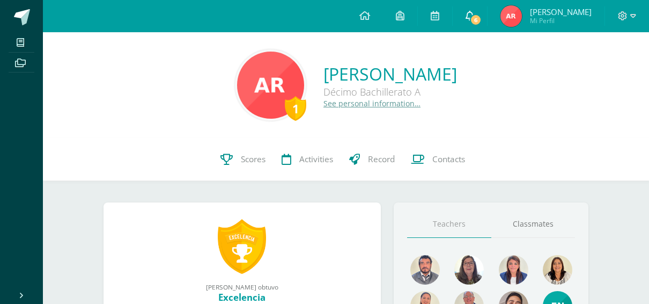
click at [482, 21] on span "6" at bounding box center [476, 20] width 12 height 12
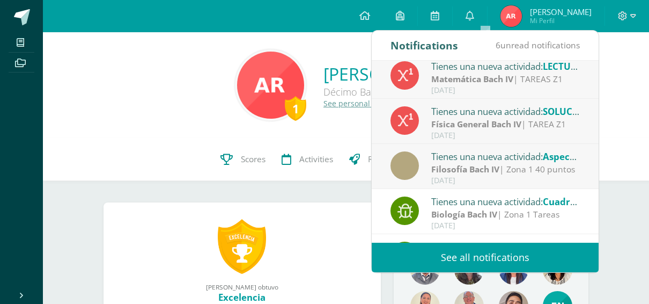
scroll to position [149, 0]
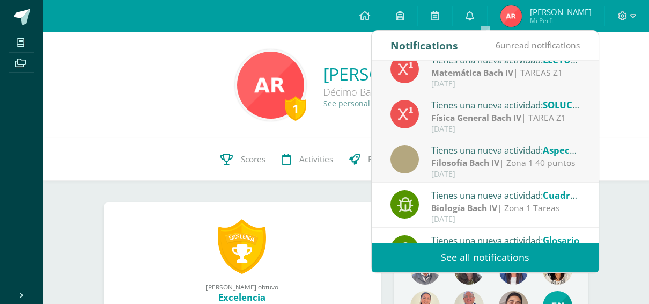
click at [454, 155] on div "Tienes una nueva actividad: Aspectos de mi vida que debo cambiar." at bounding box center [505, 150] width 149 height 14
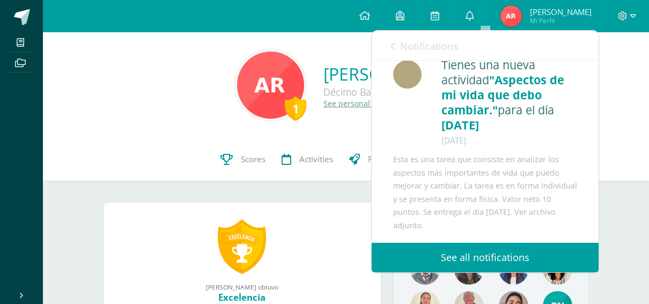
scroll to position [0, 0]
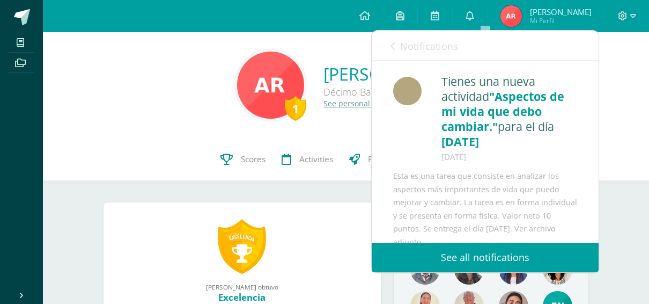
click at [428, 41] on span "Notifications" at bounding box center [429, 46] width 58 height 13
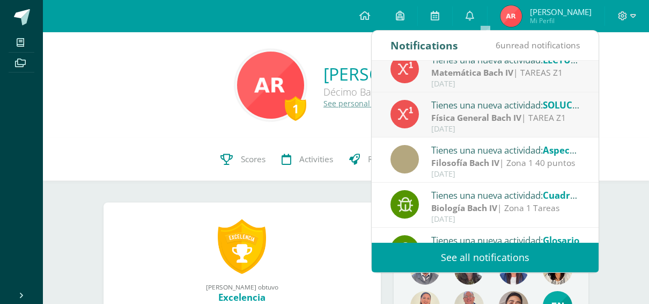
click at [448, 124] on div "[DATE]" at bounding box center [505, 128] width 149 height 9
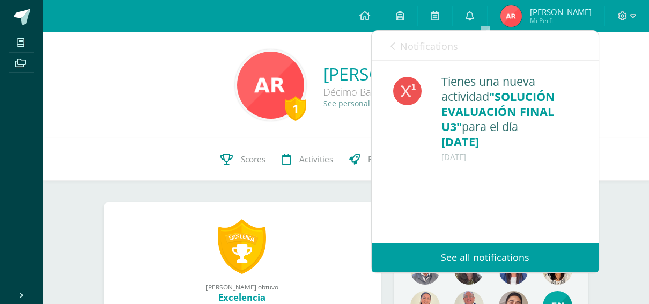
click at [446, 50] on span "Notifications" at bounding box center [429, 46] width 58 height 13
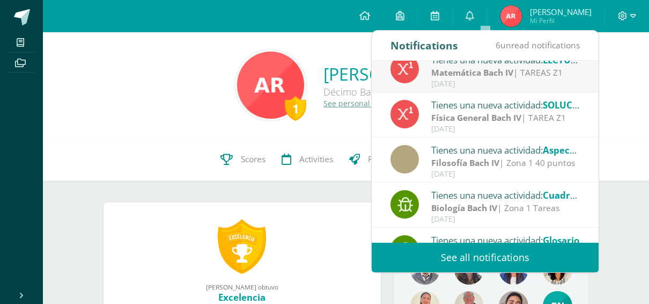
click at [493, 72] on strong "Matemática [PERSON_NAME] IV" at bounding box center [472, 72] width 82 height 12
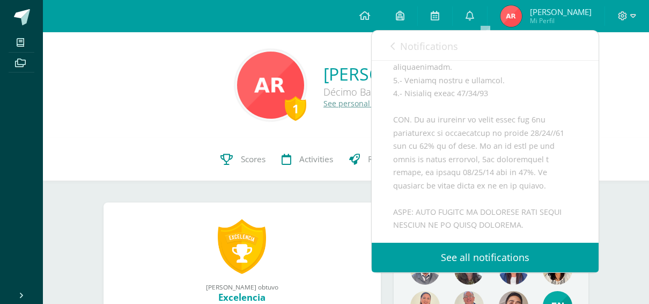
scroll to position [527, 0]
click at [412, 48] on span "Notifications" at bounding box center [429, 46] width 58 height 13
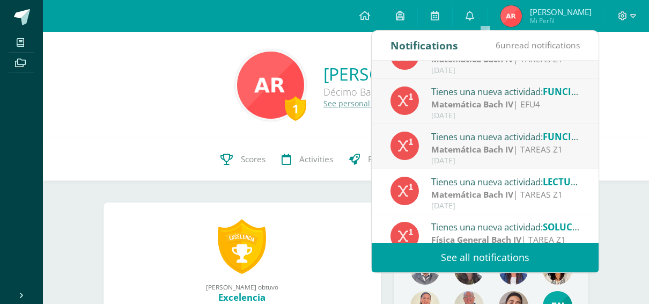
scroll to position [22, 0]
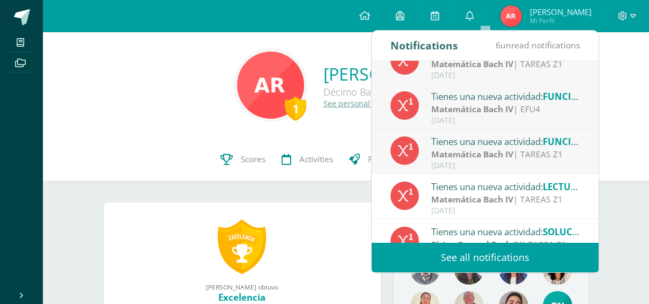
click at [465, 154] on strong "Matemática [PERSON_NAME] IV" at bounding box center [472, 154] width 82 height 12
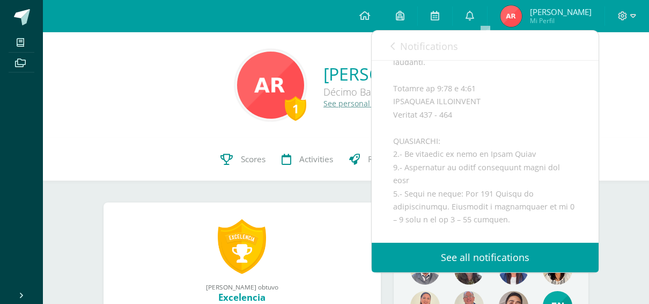
scroll to position [0, 0]
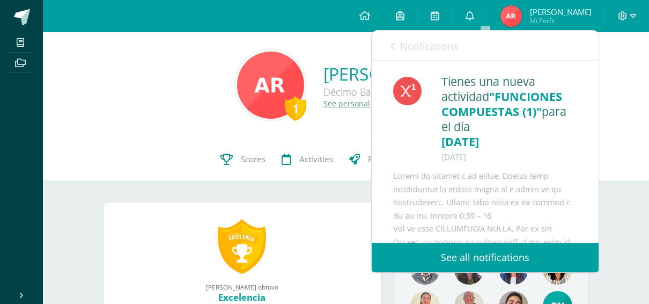
click at [440, 40] on span "Notifications" at bounding box center [429, 46] width 58 height 13
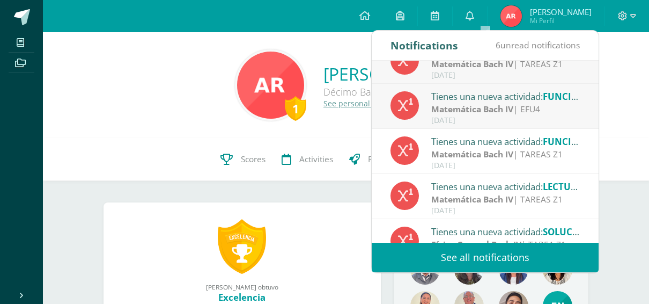
click at [454, 92] on div "Tienes una nueva actividad: FUNCIONES COMPUESTAS (2)" at bounding box center [505, 96] width 149 height 14
click at [449, 93] on div "Tienes una nueva actividad: FUNCIONES COMPUESTAS (2)" at bounding box center [505, 96] width 149 height 14
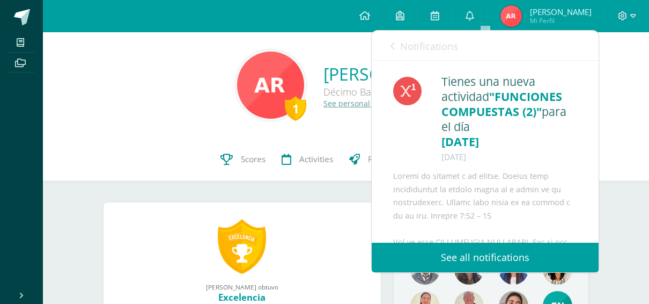
click at [436, 43] on span "Notifications" at bounding box center [429, 46] width 58 height 13
click at [446, 48] on span "Notifications" at bounding box center [429, 46] width 58 height 13
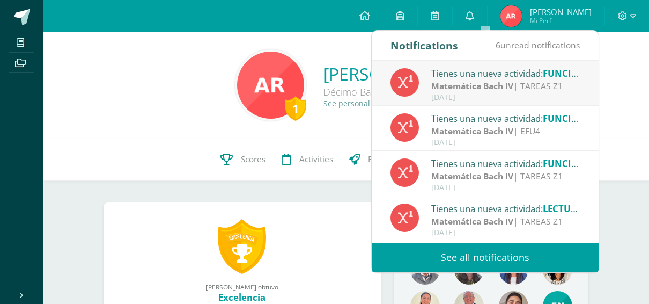
click at [479, 96] on div "[DATE]" at bounding box center [505, 97] width 149 height 9
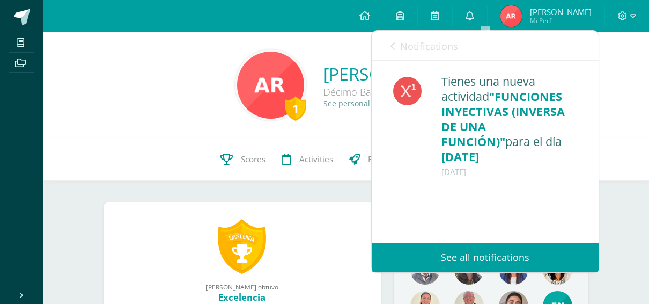
click at [440, 48] on span "Notifications" at bounding box center [429, 46] width 58 height 13
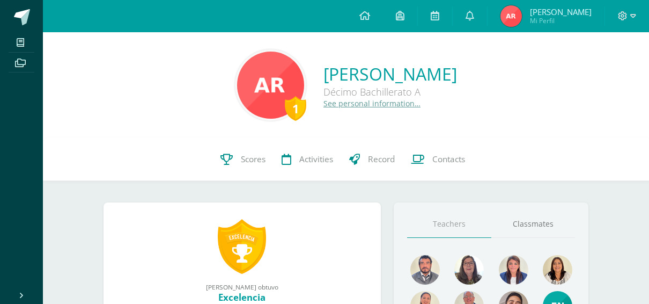
click at [168, 116] on div "1 Alexa Abigail Rigalt Pineda Décimo Bachillerato A See personal information…" at bounding box center [345, 84] width 589 height 71
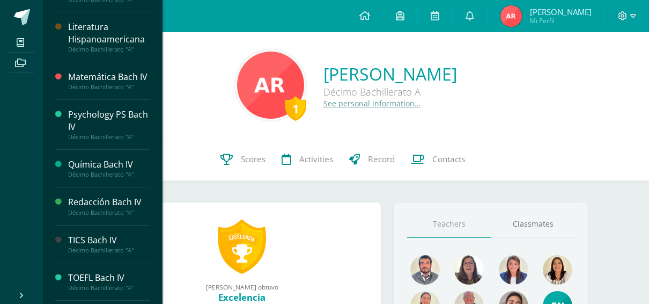
scroll to position [456, 0]
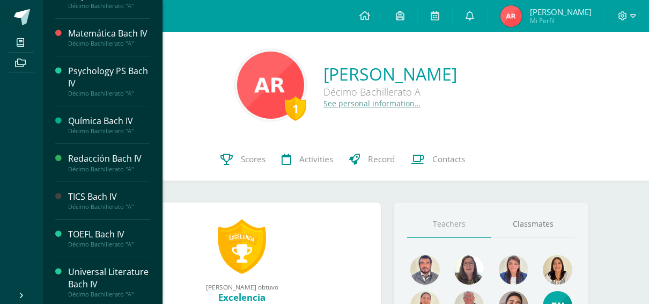
click at [87, 230] on div "TOEFL [PERSON_NAME] IV" at bounding box center [109, 234] width 82 height 12
